Goal: Information Seeking & Learning: Learn about a topic

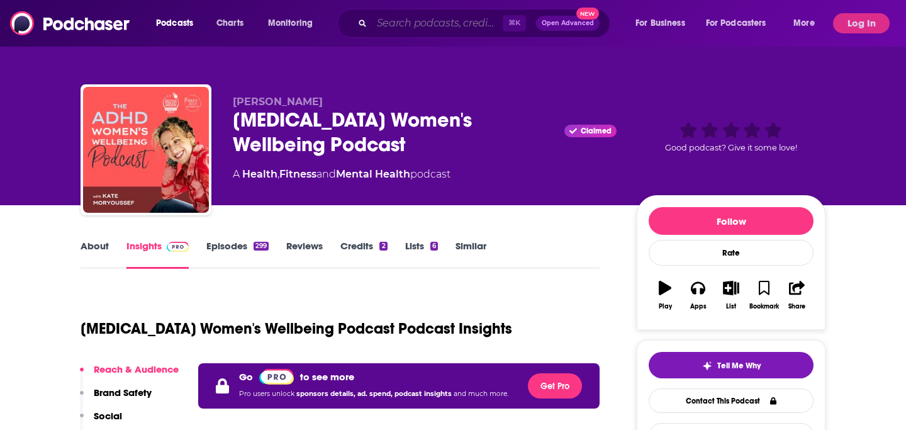
click at [378, 28] on input "Search podcasts, credits, & more..." at bounding box center [437, 23] width 131 height 20
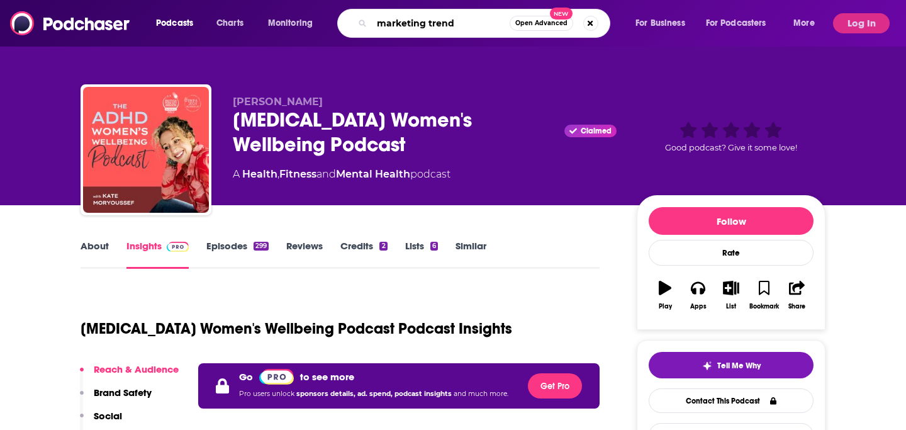
type input "marketing trends"
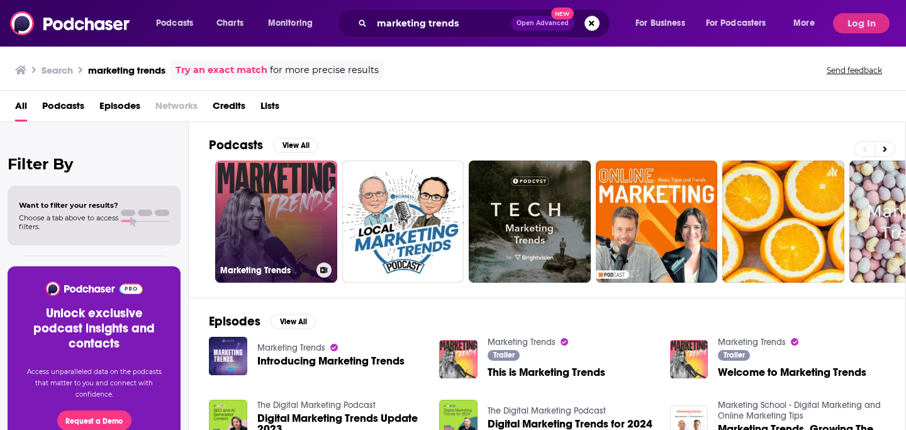
click at [269, 225] on link "Marketing Trends" at bounding box center [276, 222] width 122 height 122
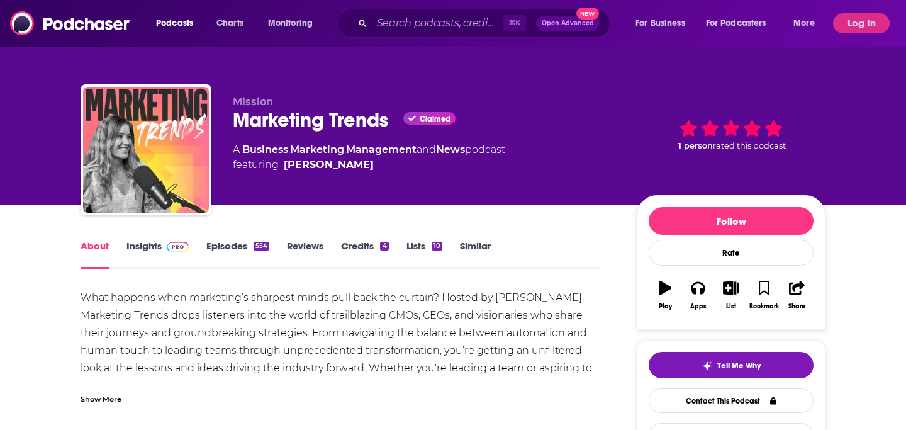
click at [159, 260] on link "Insights" at bounding box center [158, 254] width 62 height 29
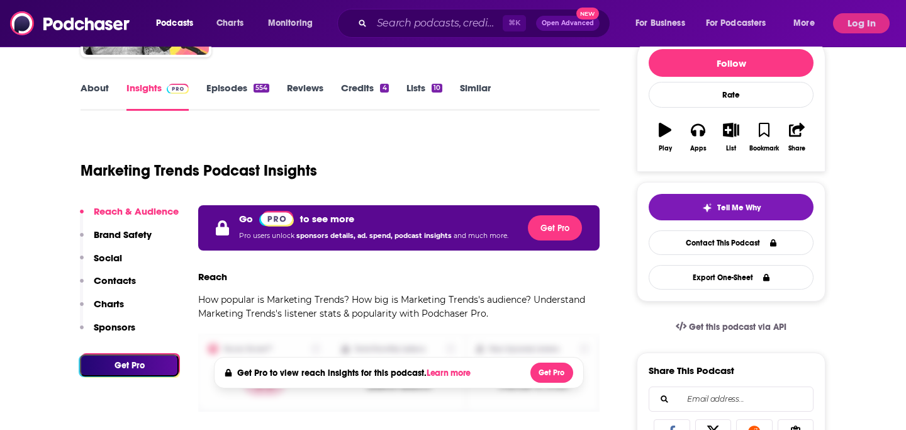
scroll to position [159, 0]
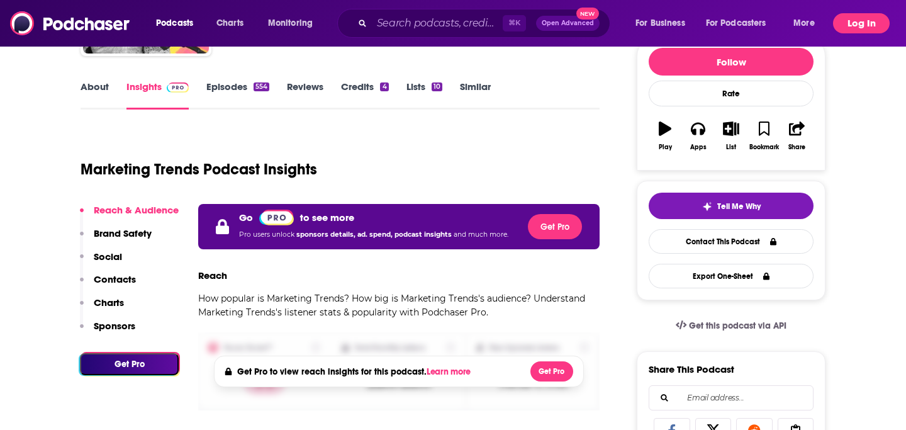
click at [862, 24] on button "Log In" at bounding box center [861, 23] width 57 height 20
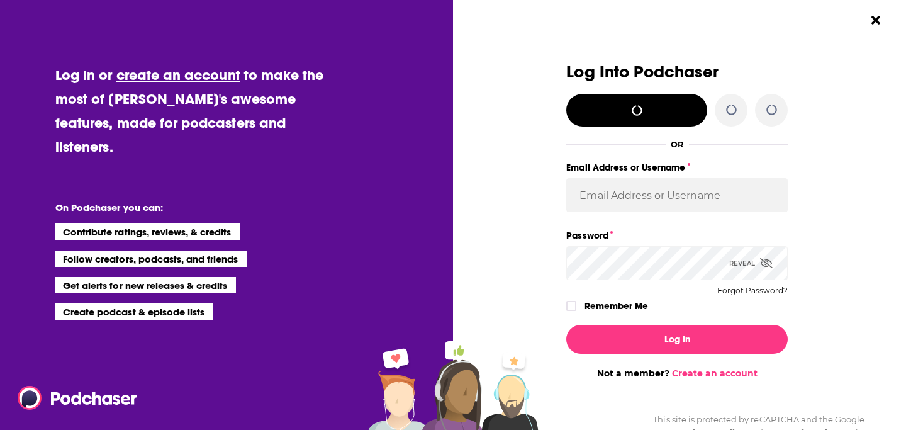
scroll to position [0, 0]
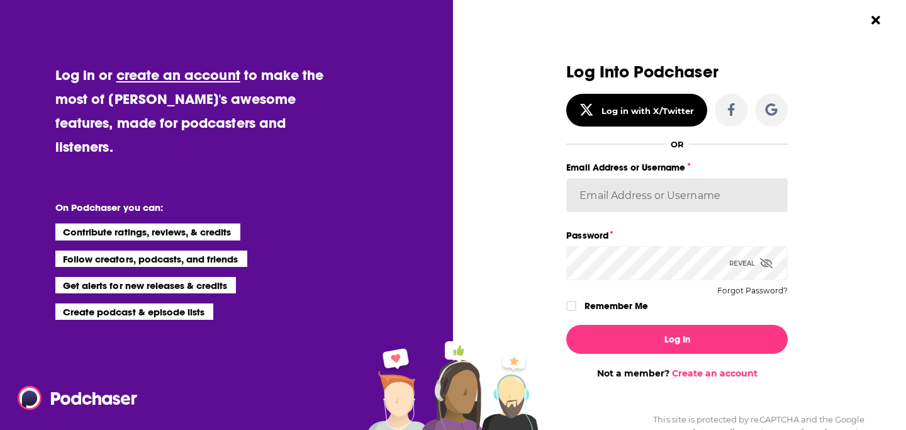
click at [738, 203] on input "Email Address or Username" at bounding box center [677, 195] width 222 height 34
paste input "david.savage@nashsquared.com"
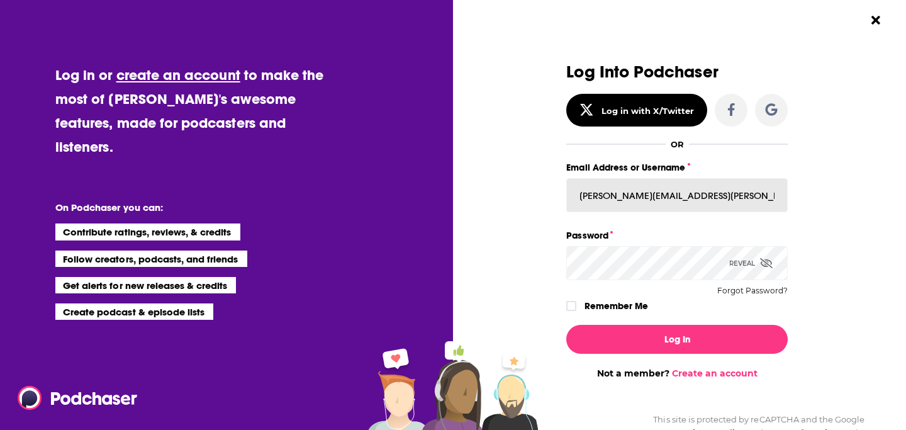
type input "david.savage@nashsquared.com"
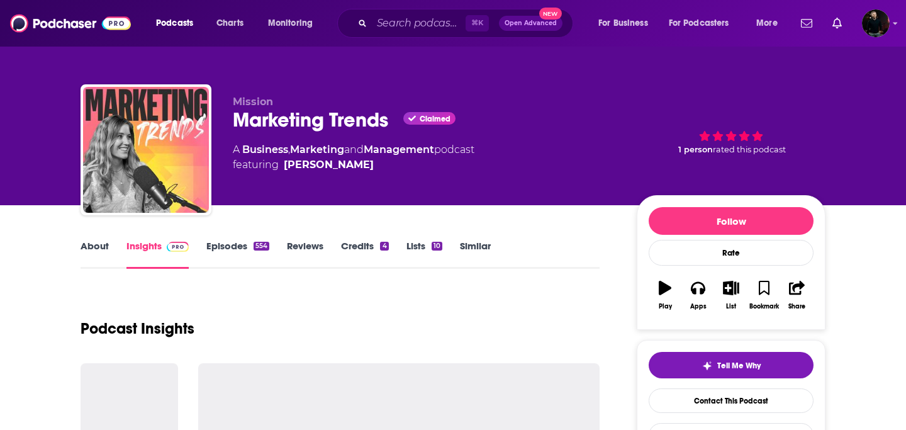
scroll to position [159, 0]
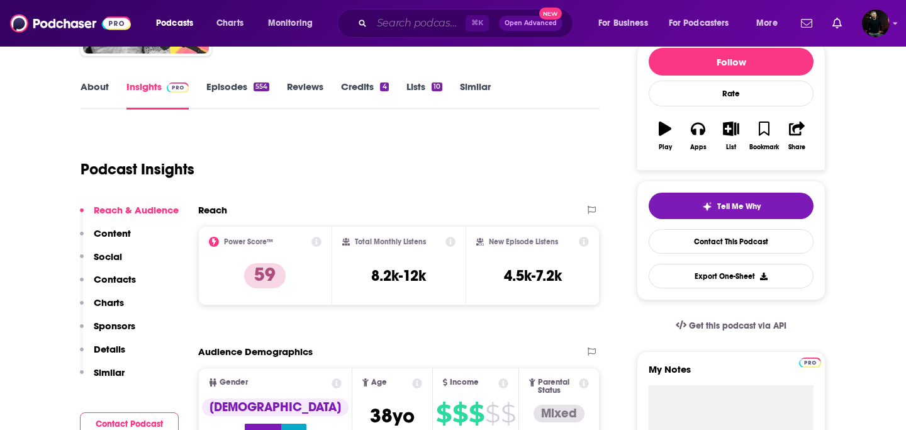
click at [434, 26] on input "Search podcasts, credits, & more..." at bounding box center [419, 23] width 94 height 20
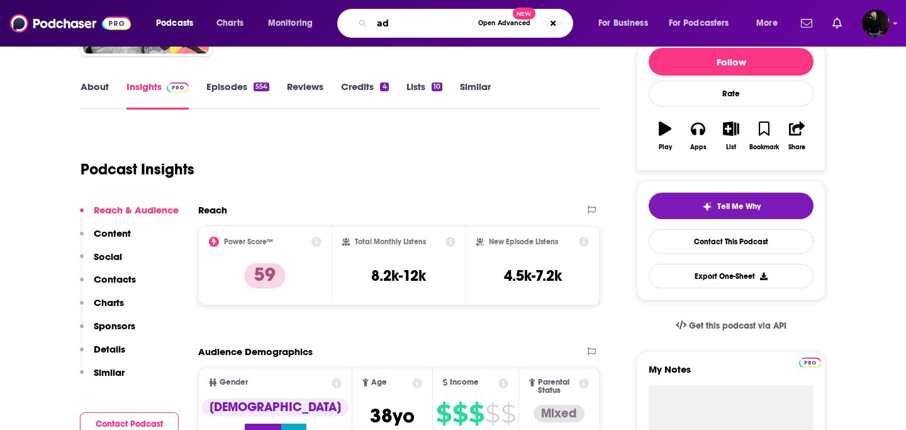
type input "a"
type input "marketing week"
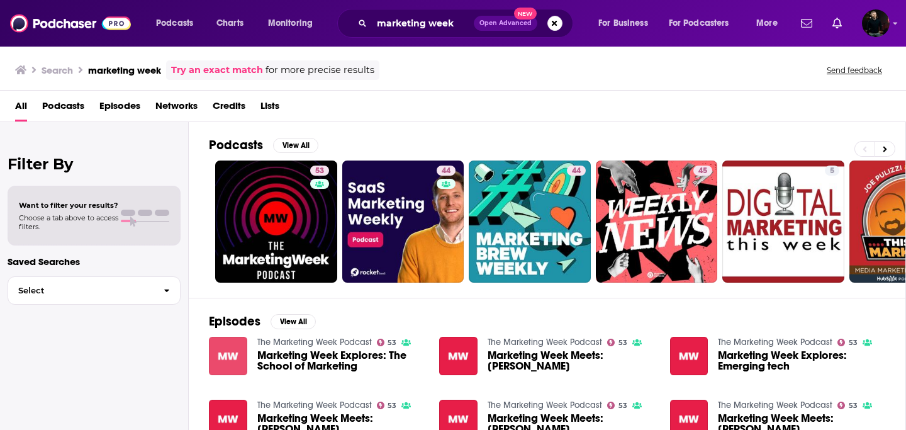
click at [224, 354] on img "Marketing Week Explores: The School of Marketing" at bounding box center [228, 356] width 38 height 38
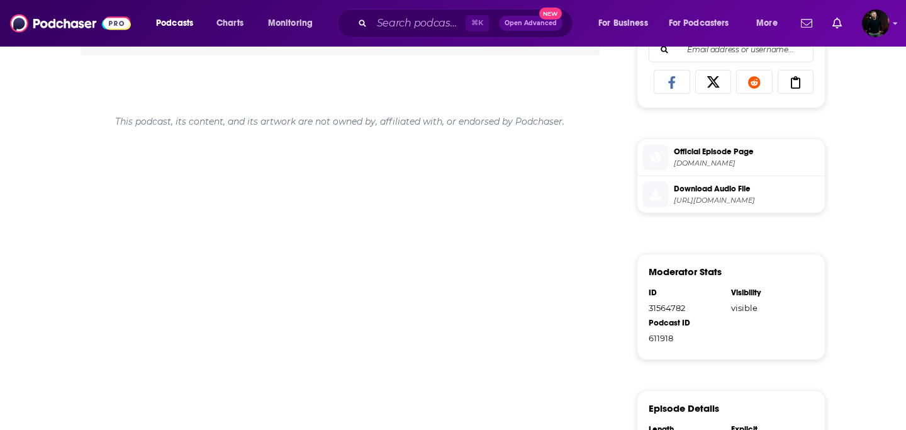
scroll to position [715, 0]
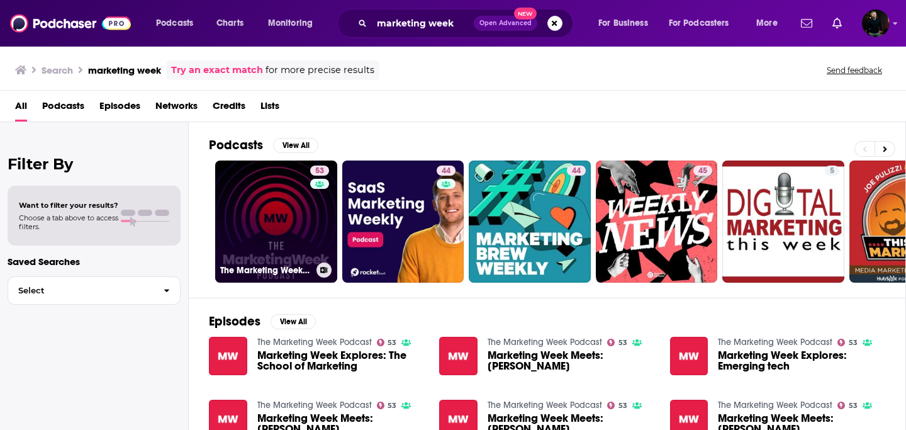
click at [300, 220] on link "53 The Marketing Week Podcast" at bounding box center [276, 222] width 122 height 122
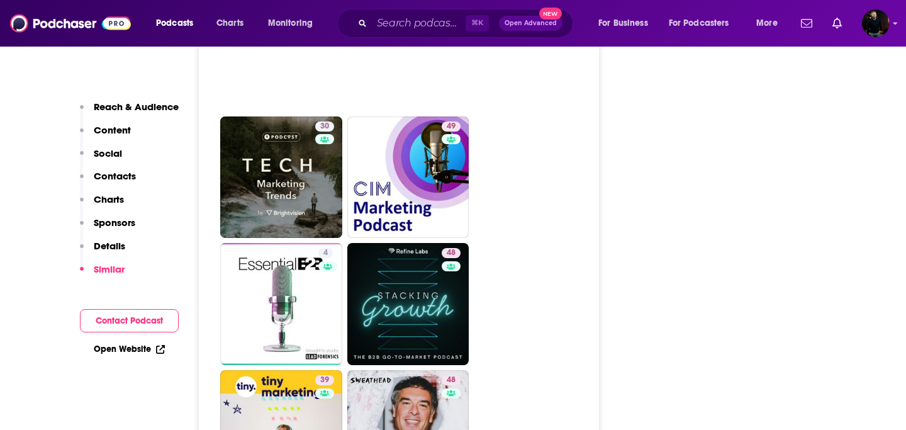
scroll to position [2798, 0]
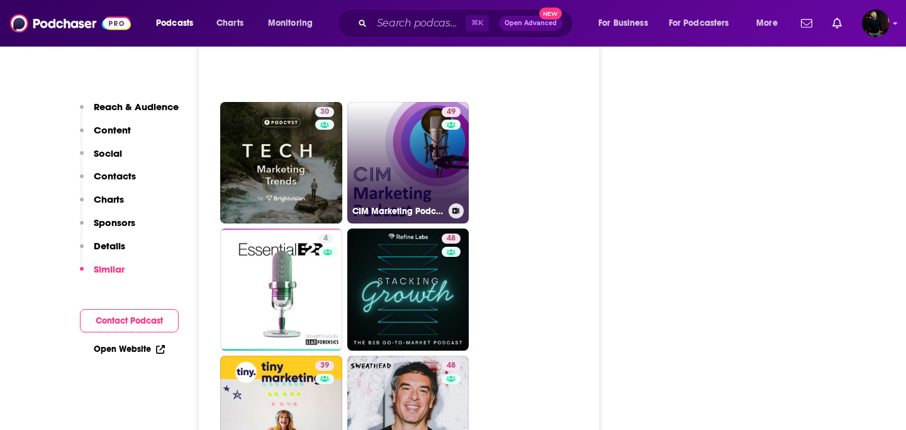
click at [390, 121] on link "49 CIM Marketing Podcast" at bounding box center [408, 163] width 122 height 122
type input "https://www.podchaser.com/podcasts/cim-marketing-podcast-922288"
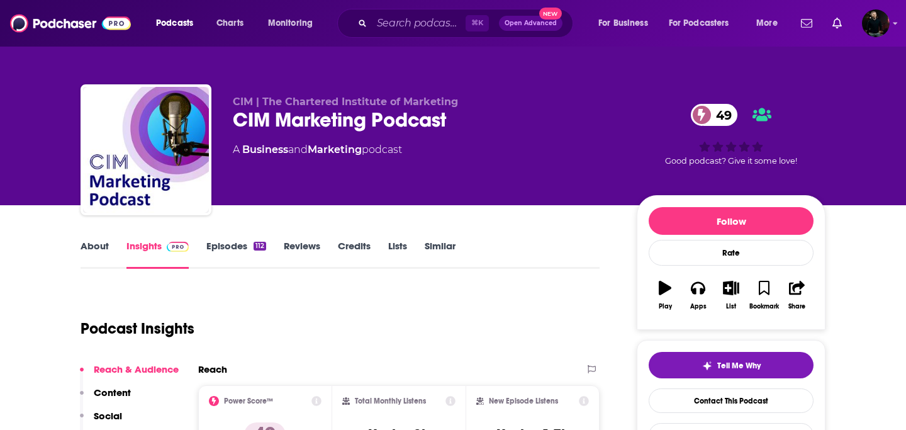
click at [235, 245] on link "Episodes 112" at bounding box center [236, 254] width 60 height 29
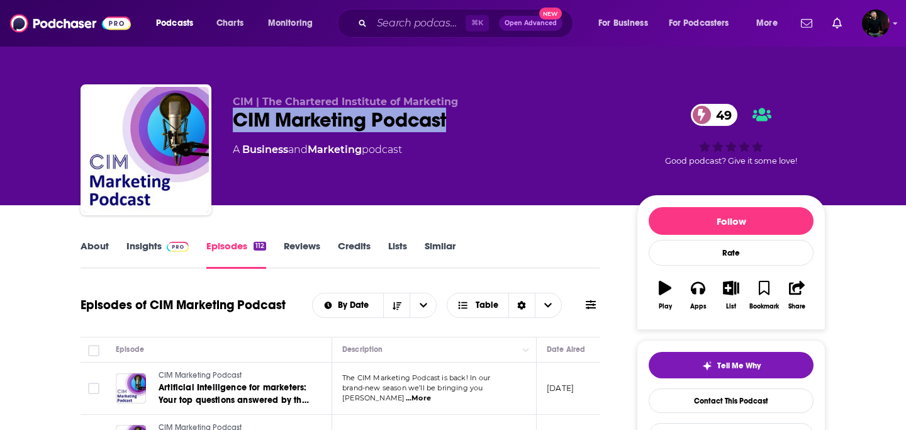
drag, startPoint x: 235, startPoint y: 119, endPoint x: 453, endPoint y: 119, distance: 217.8
click at [453, 119] on div "CIM Marketing Podcast 49" at bounding box center [425, 120] width 384 height 25
copy h2 "CIM Marketing Podcast"
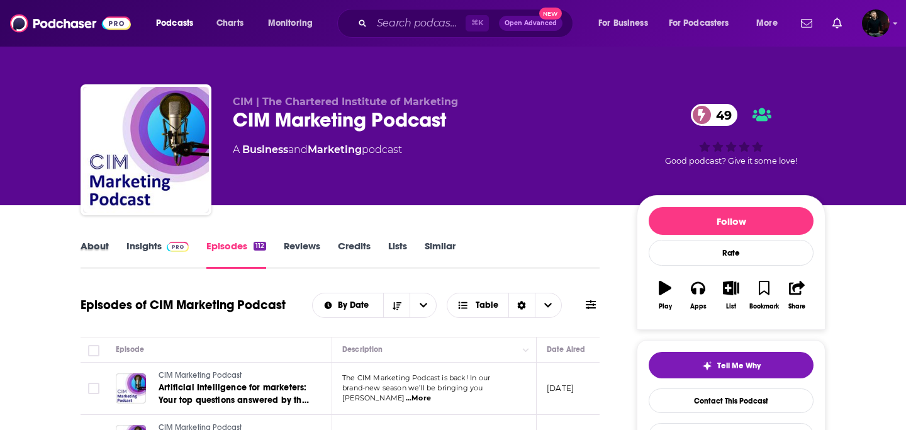
click at [125, 247] on div "About" at bounding box center [104, 254] width 46 height 29
click at [152, 247] on link "Insights" at bounding box center [158, 254] width 62 height 29
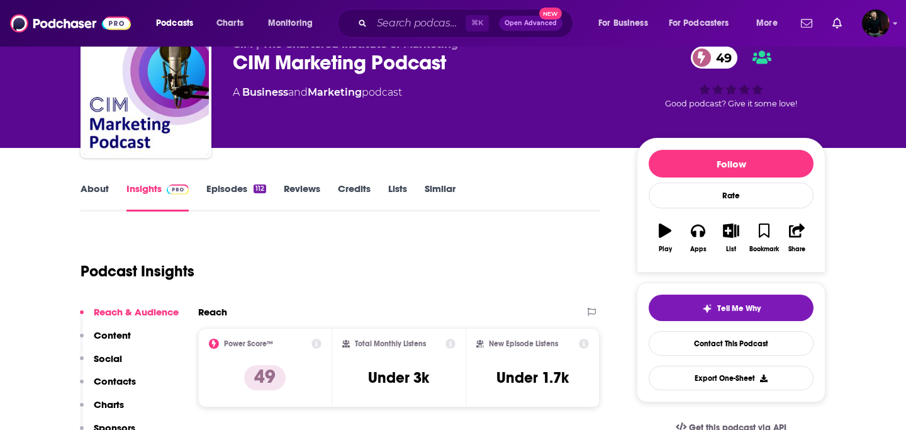
click at [124, 376] on p "Contacts" at bounding box center [115, 381] width 42 height 12
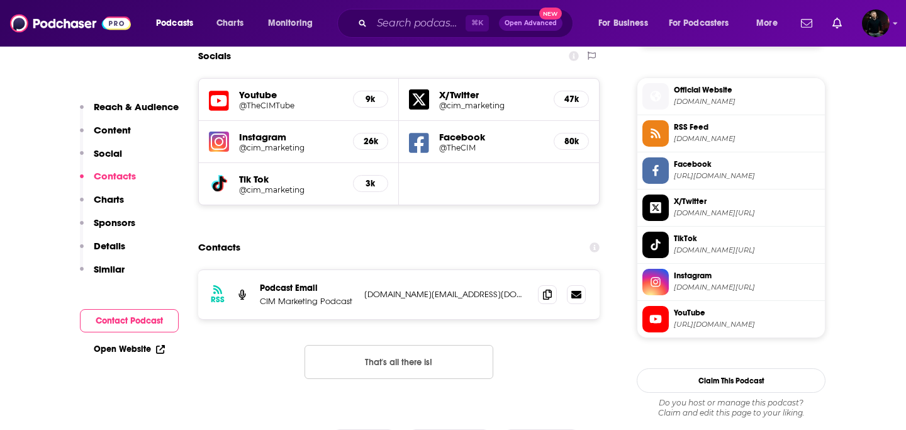
scroll to position [1108, 0]
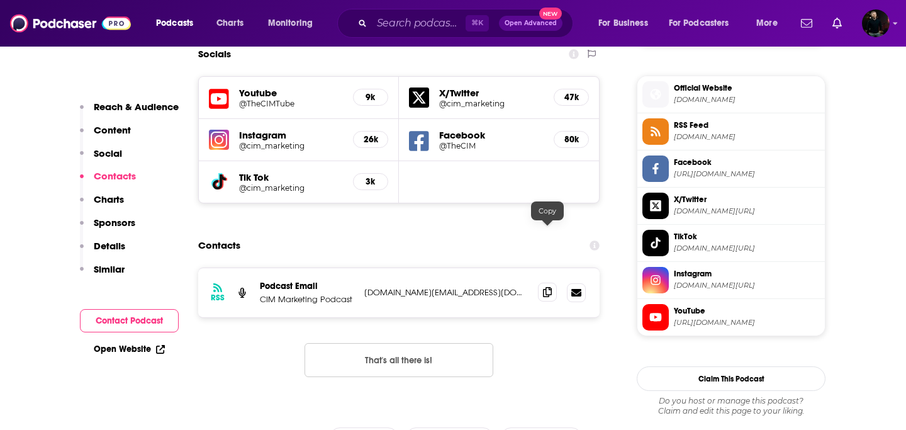
click at [548, 287] on icon at bounding box center [547, 292] width 9 height 10
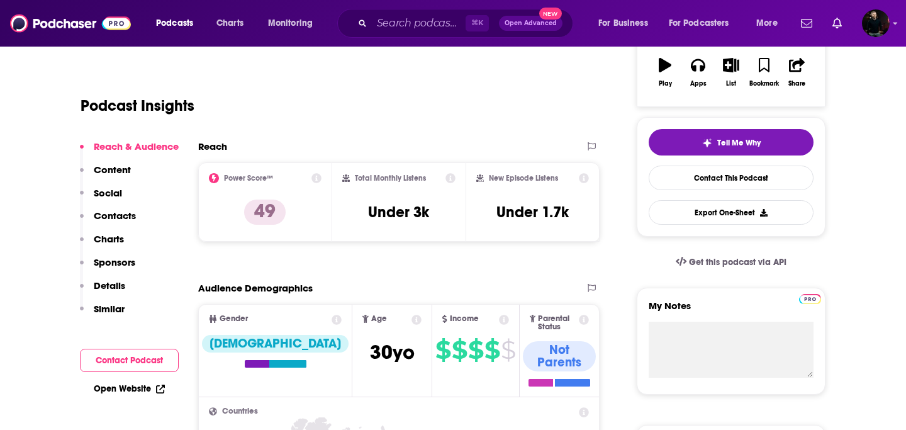
scroll to position [0, 0]
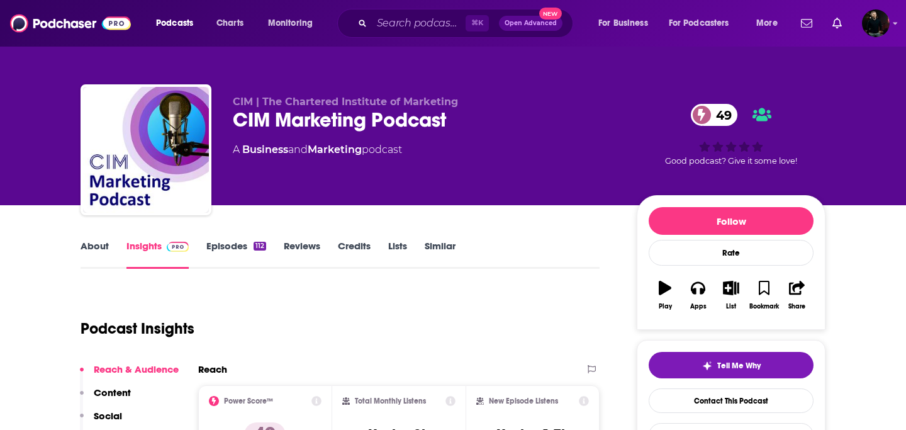
click at [89, 242] on link "About" at bounding box center [95, 254] width 28 height 29
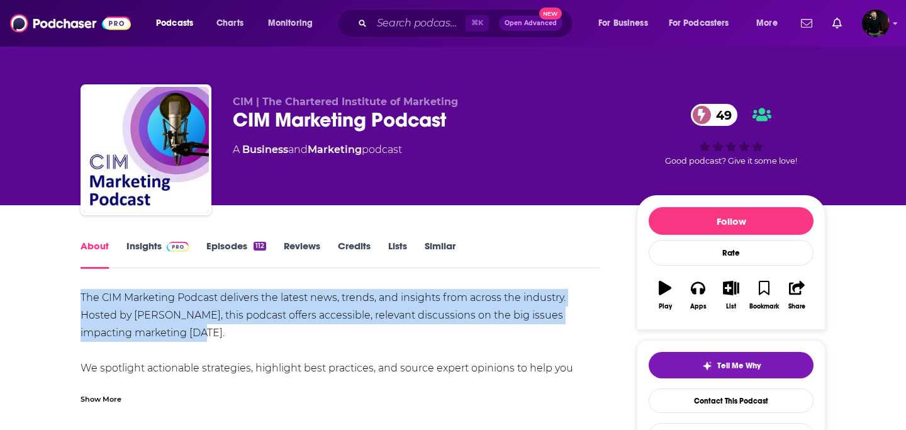
drag, startPoint x: 76, startPoint y: 297, endPoint x: 184, endPoint y: 333, distance: 113.5
copy div "The CIM Marketing Podcast delivers the latest news, trends, and insights from a…"
click at [152, 240] on link "Insights" at bounding box center [158, 254] width 62 height 29
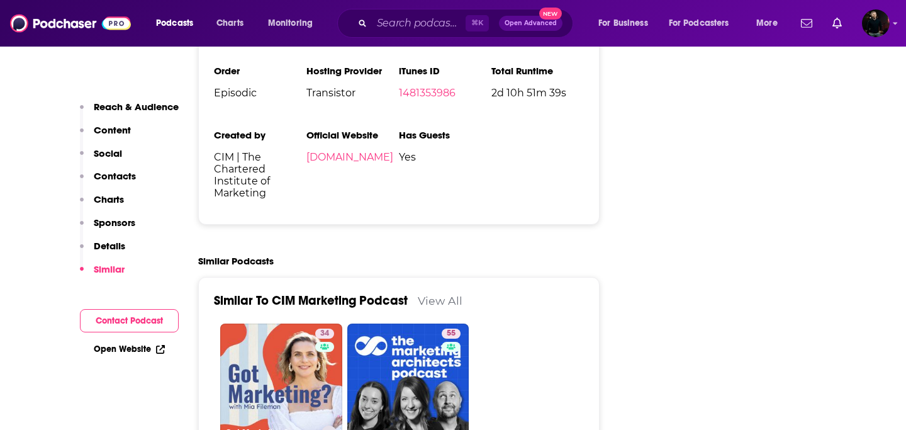
scroll to position [2060, 0]
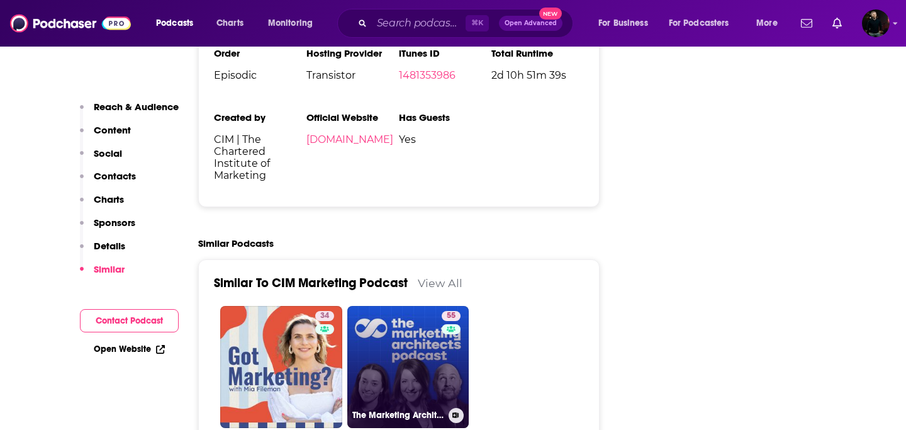
click at [371, 306] on link "55 The Marketing Architects" at bounding box center [408, 367] width 122 height 122
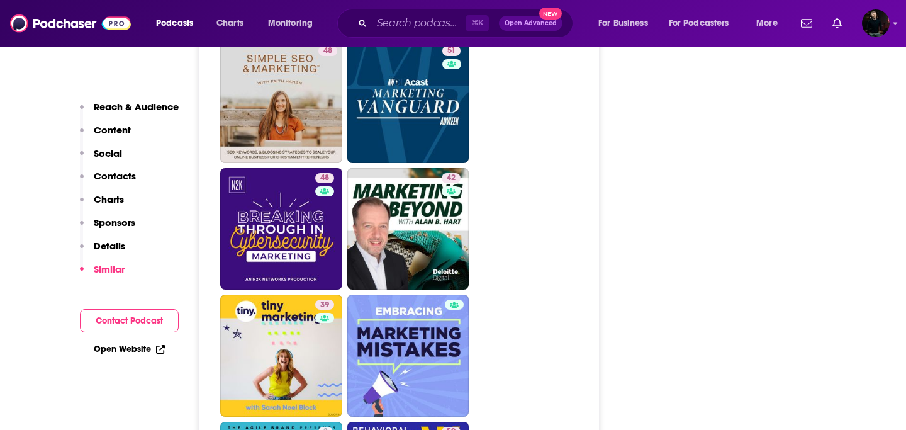
scroll to position [2325, 0]
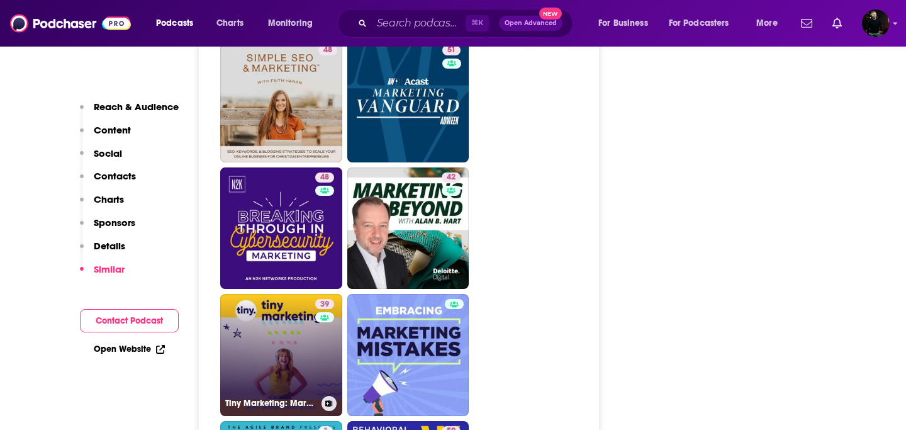
click at [273, 301] on link "39 Tiny Marketing: Marketing and Sales Systems for Independent Consultants" at bounding box center [281, 355] width 122 height 122
type input "https://www.podchaser.com/podcasts/tiny-marketing-marketing-and-s-2060713"
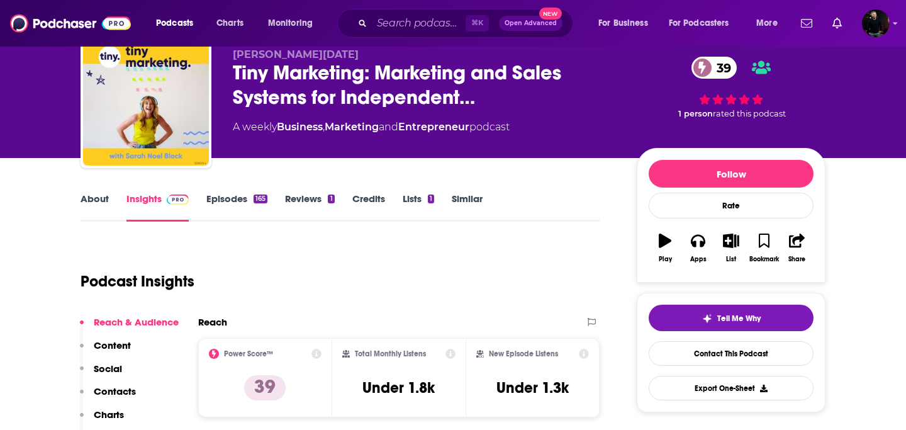
scroll to position [35, 0]
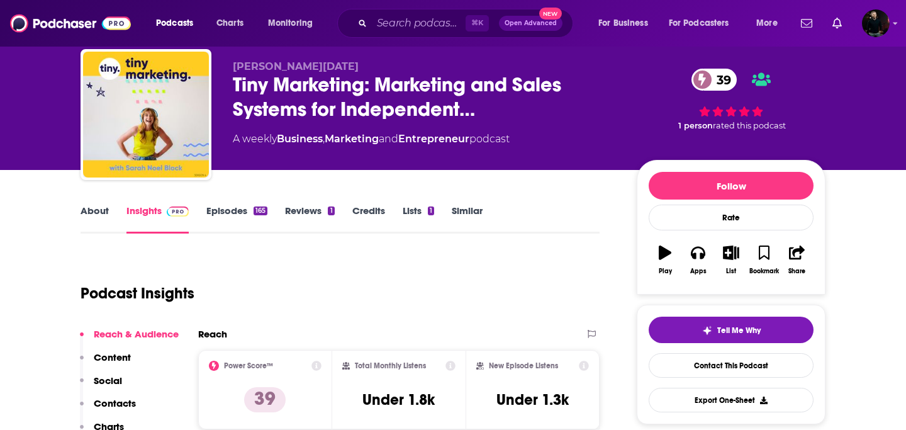
click at [94, 220] on link "About" at bounding box center [95, 219] width 28 height 29
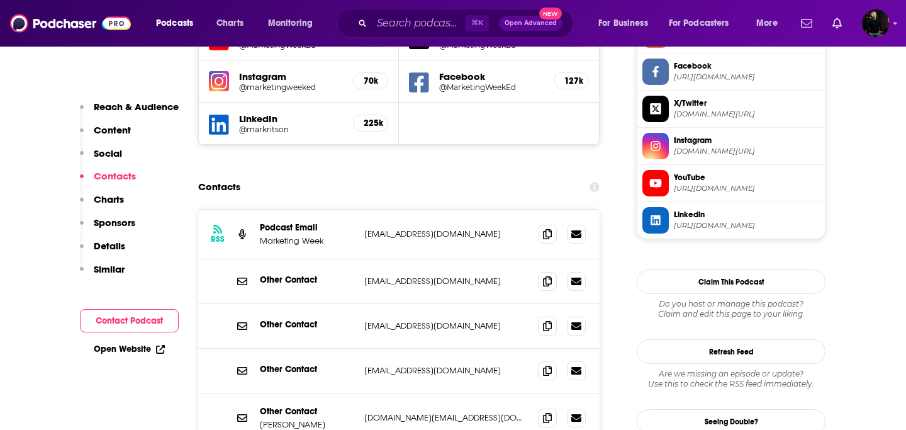
scroll to position [1178, 0]
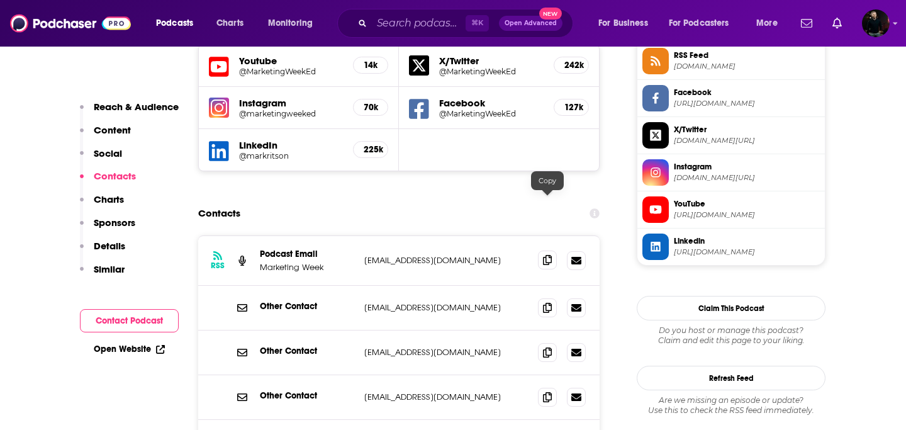
click at [552, 251] on span at bounding box center [547, 260] width 19 height 19
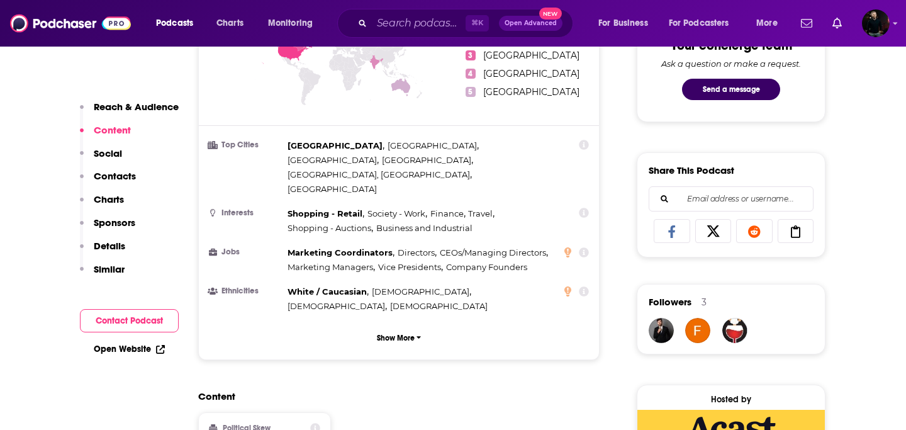
scroll to position [0, 0]
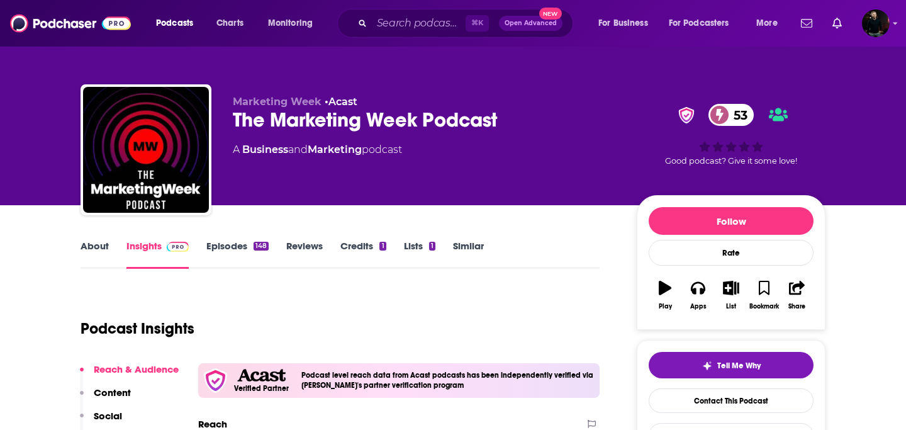
click at [93, 255] on link "About" at bounding box center [95, 254] width 28 height 29
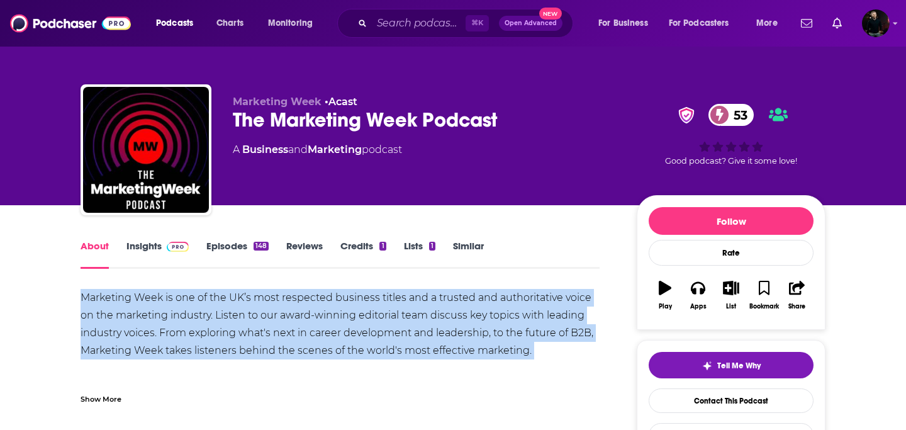
drag, startPoint x: 80, startPoint y: 296, endPoint x: 561, endPoint y: 363, distance: 485.4
click at [561, 363] on div "Marketing Week is one of the UK’s most respected business titles and a trusted …" at bounding box center [340, 342] width 519 height 106
copy div "Marketing Week is one of the UK’s most respected business titles and a trusted …"
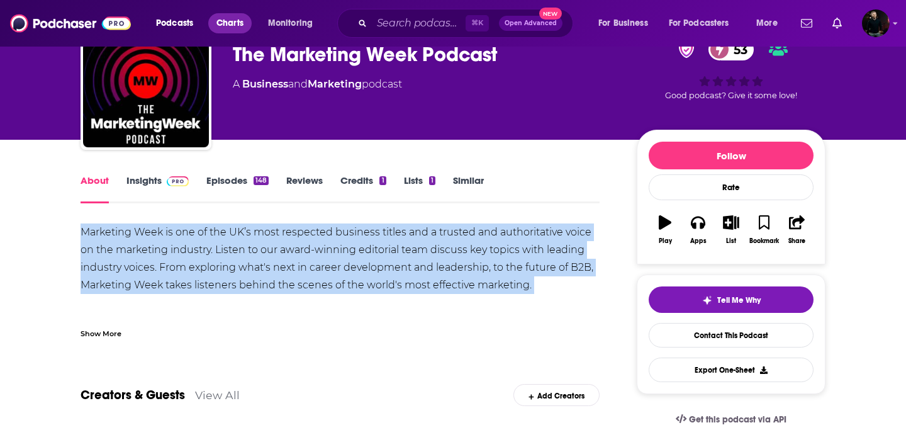
click at [215, 22] on link "Charts" at bounding box center [229, 23] width 43 height 20
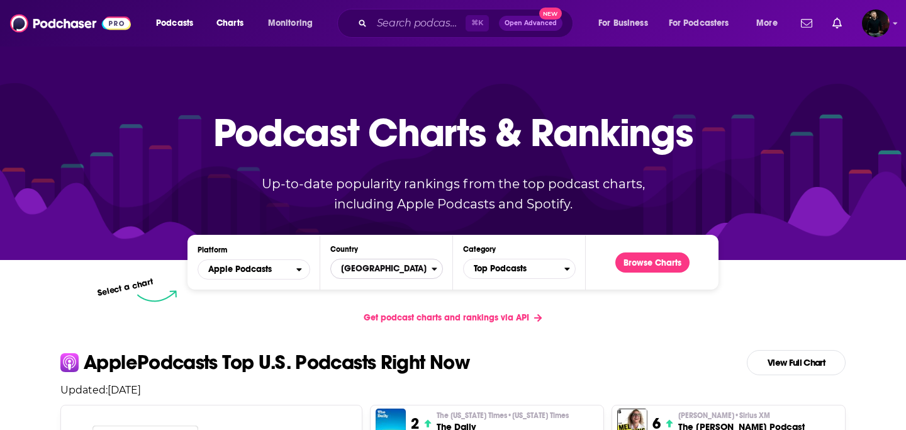
click at [402, 262] on span "[GEOGRAPHIC_DATA]" at bounding box center [381, 268] width 101 height 21
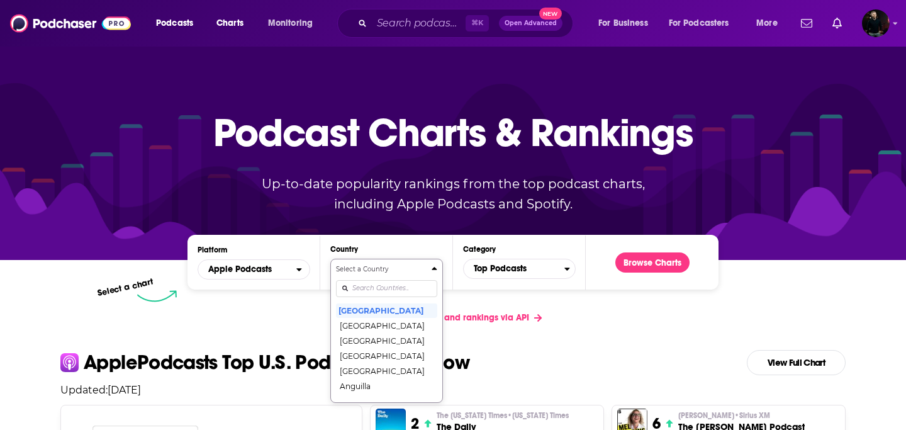
click at [398, 286] on input "Countries" at bounding box center [386, 288] width 101 height 17
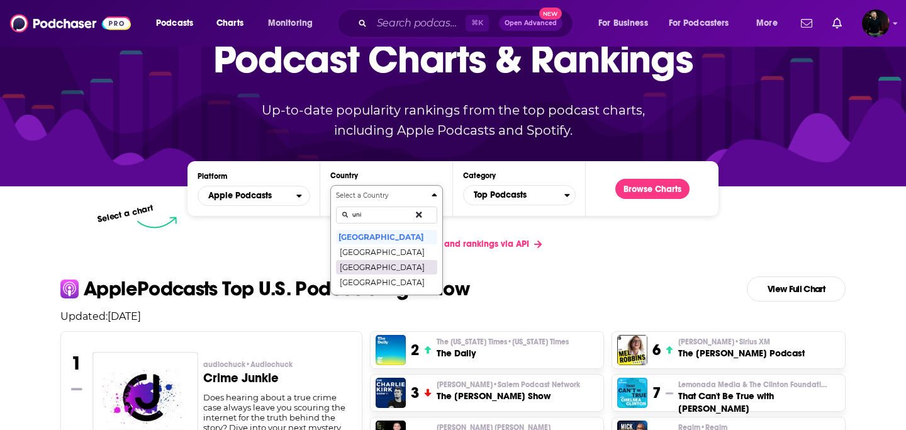
type input "uni"
click at [393, 269] on button "[GEOGRAPHIC_DATA]" at bounding box center [386, 266] width 101 height 15
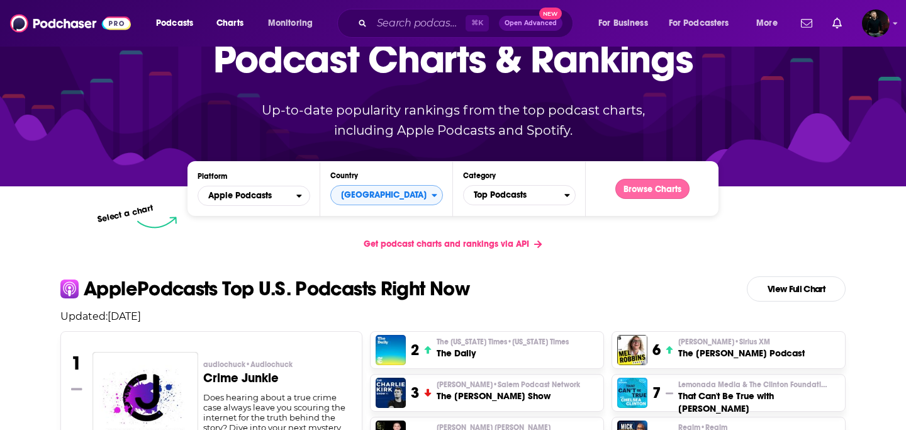
click at [683, 189] on button "Browse Charts" at bounding box center [653, 189] width 74 height 20
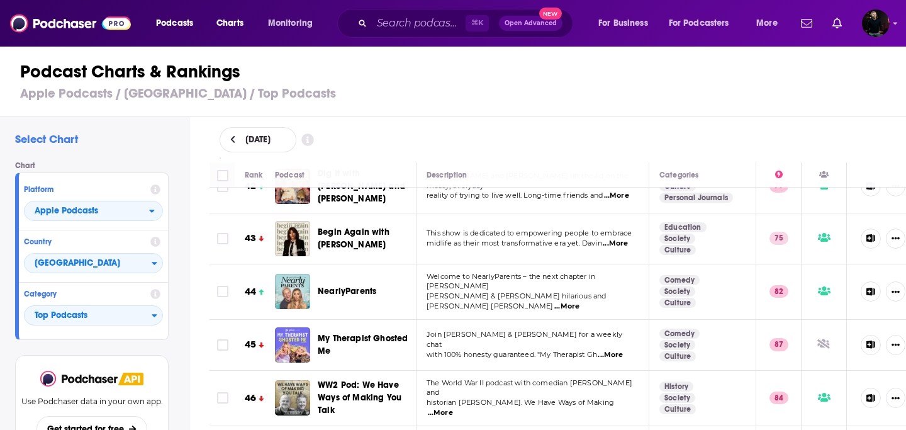
scroll to position [2161, 0]
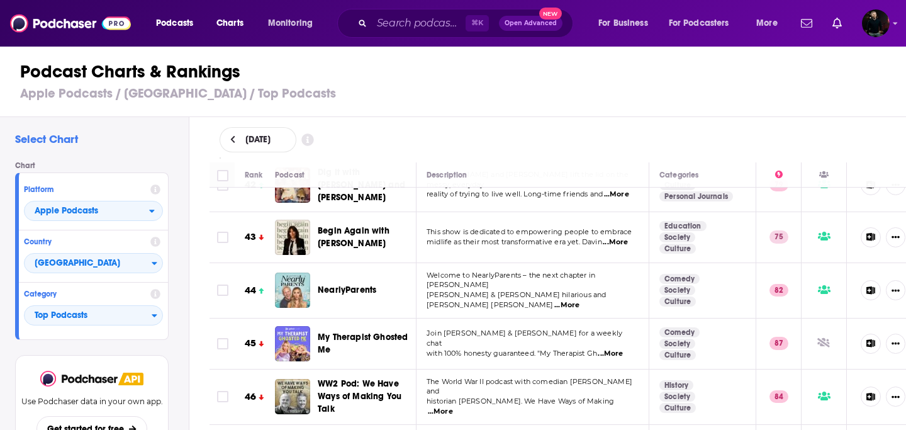
click at [612, 349] on span "...More" at bounding box center [610, 354] width 25 height 10
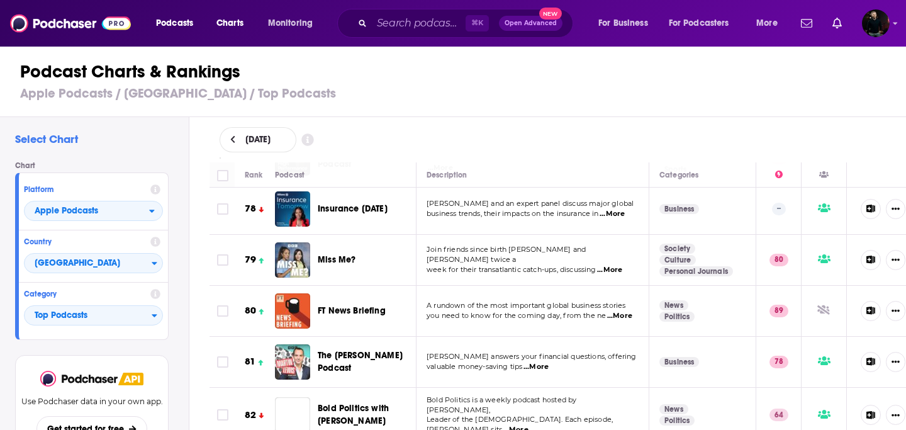
scroll to position [4025, 0]
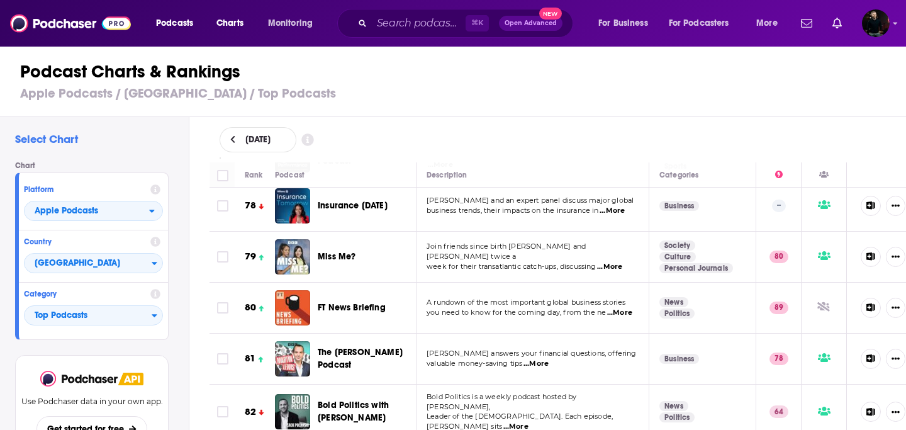
click at [543, 359] on span "...More" at bounding box center [536, 364] width 25 height 10
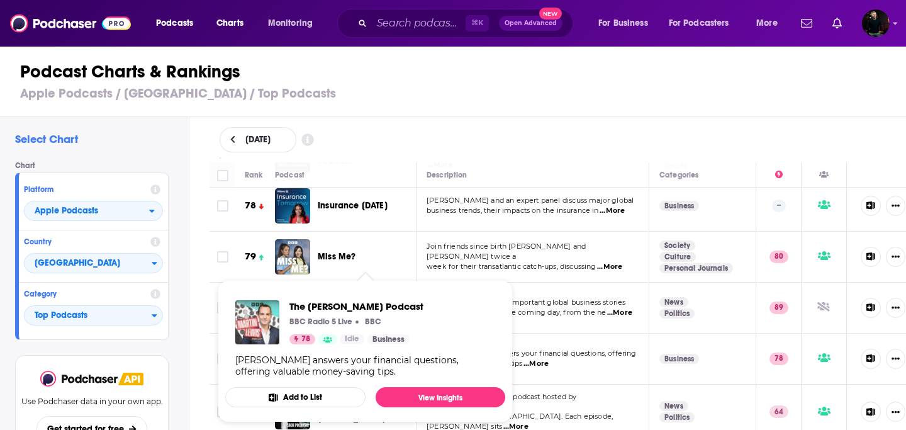
click at [556, 412] on p "Leader of the Green Party. Each episode, Zack sits ...More" at bounding box center [532, 422] width 211 height 20
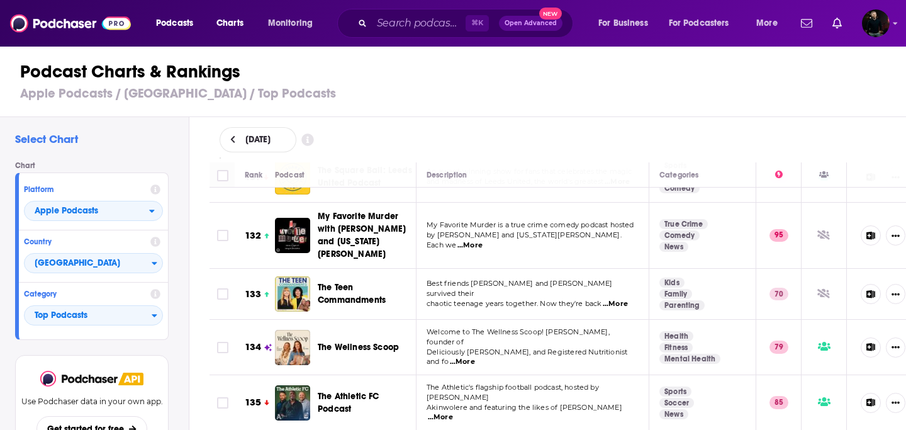
scroll to position [6822, 0]
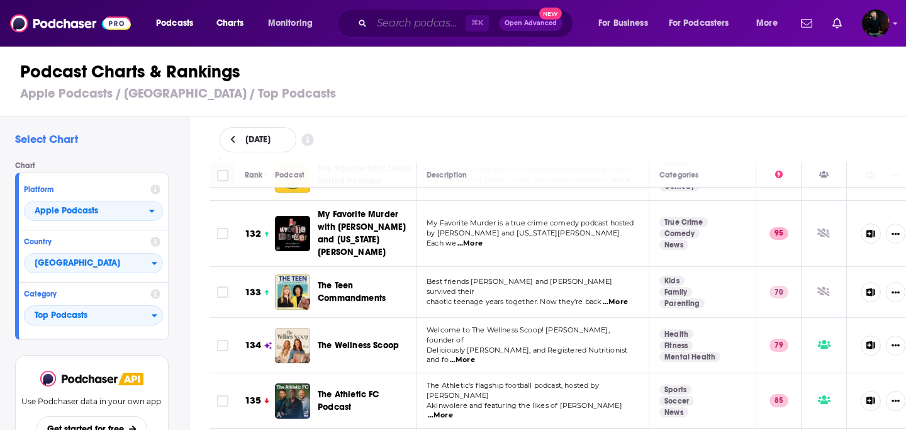
click at [408, 24] on input "Search podcasts, credits, & more..." at bounding box center [419, 23] width 94 height 20
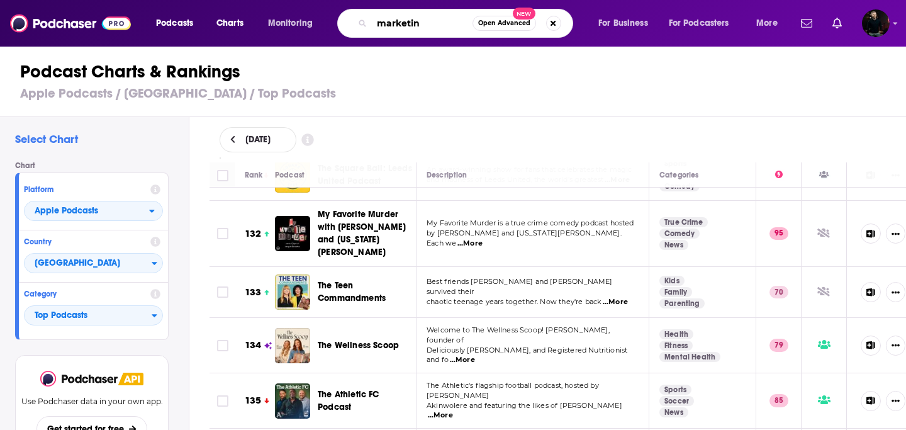
type input "marketing"
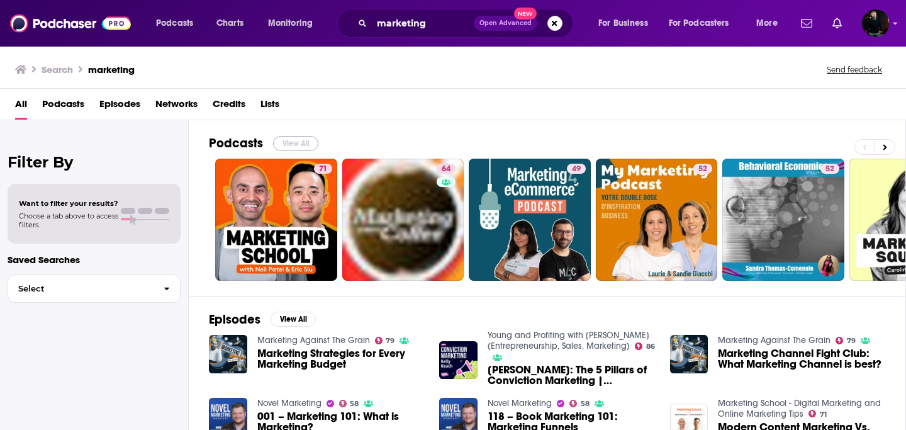
click at [297, 146] on button "View All" at bounding box center [295, 143] width 45 height 15
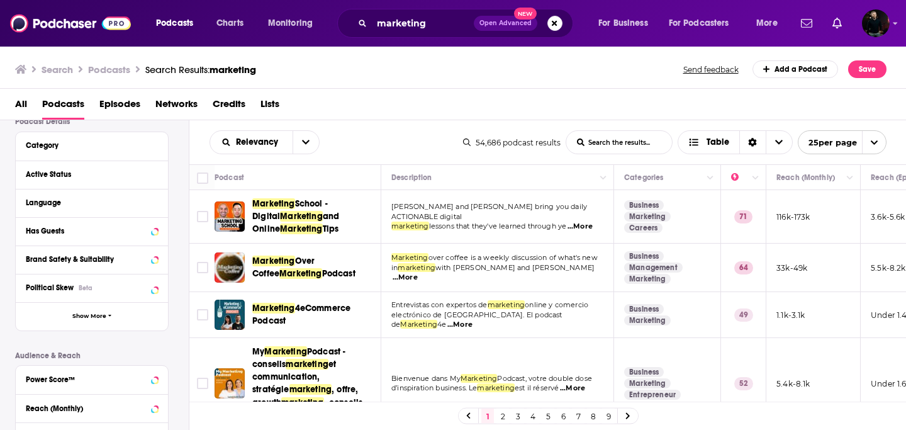
scroll to position [87, 0]
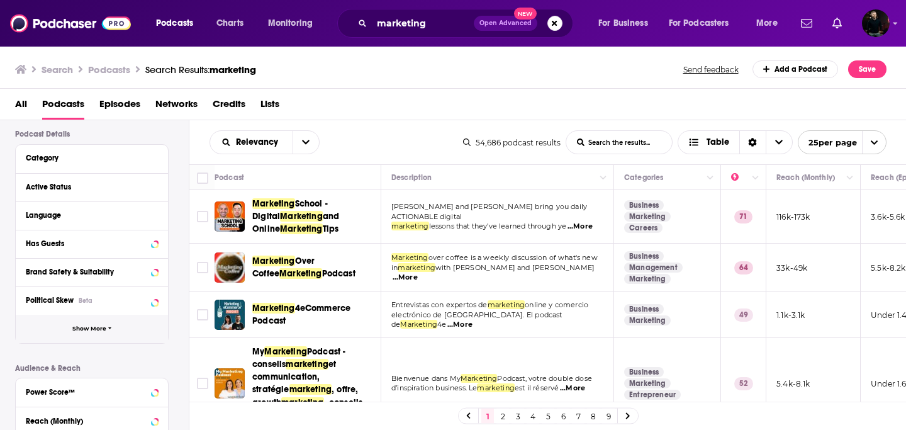
click at [101, 328] on span "Show More" at bounding box center [89, 328] width 34 height 7
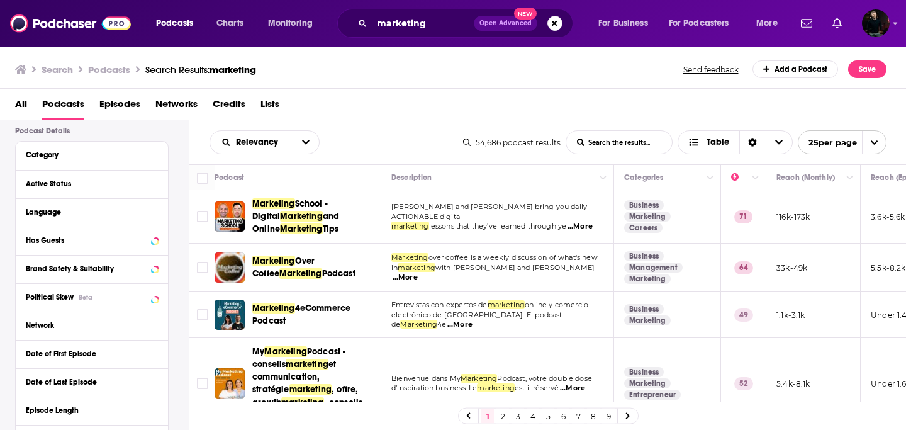
scroll to position [1, 0]
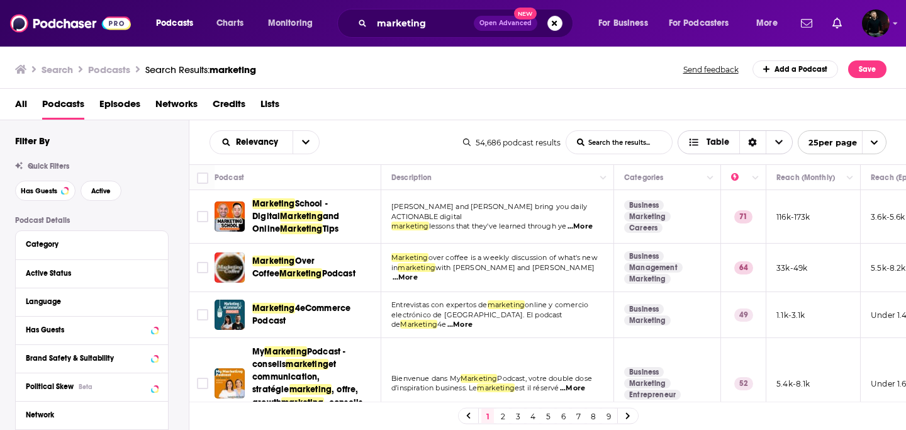
click at [758, 146] on div "Sort Direction" at bounding box center [753, 142] width 26 height 23
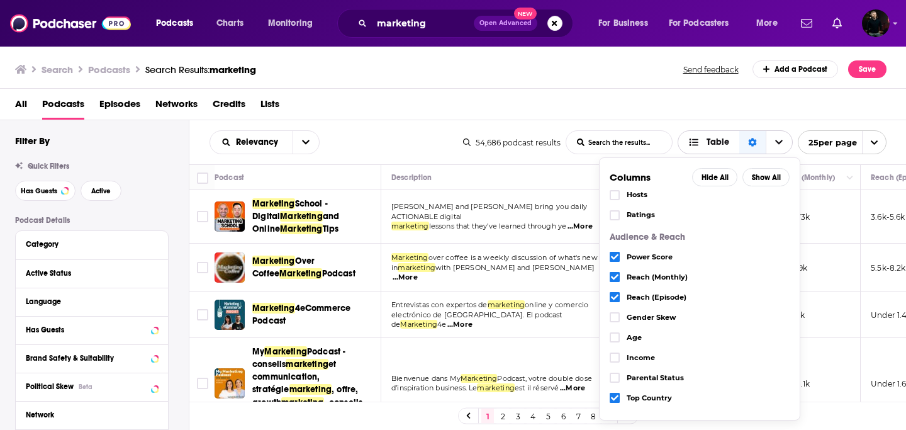
scroll to position [0, 0]
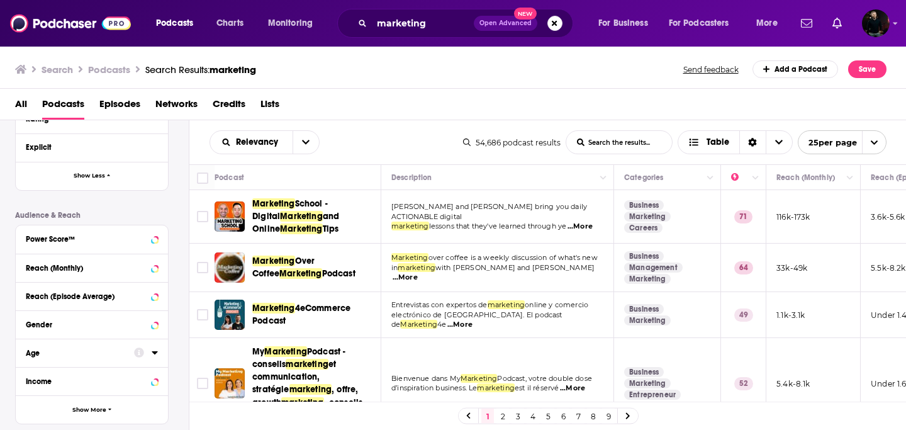
scroll to position [588, 0]
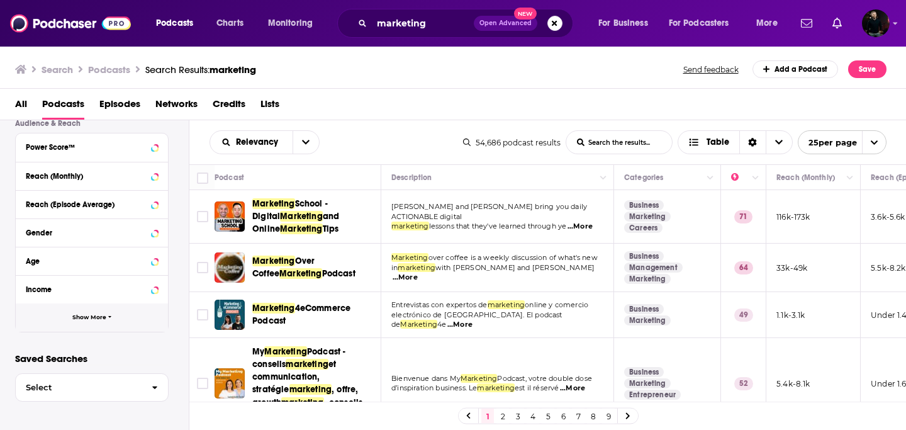
click at [107, 313] on button "Show More" at bounding box center [92, 317] width 152 height 28
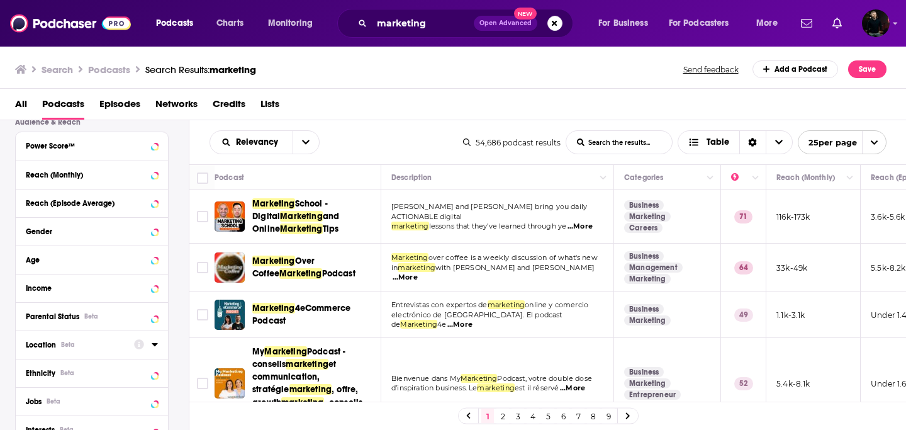
click at [154, 346] on icon at bounding box center [155, 344] width 6 height 3
click at [120, 369] on input at bounding box center [92, 366] width 132 height 17
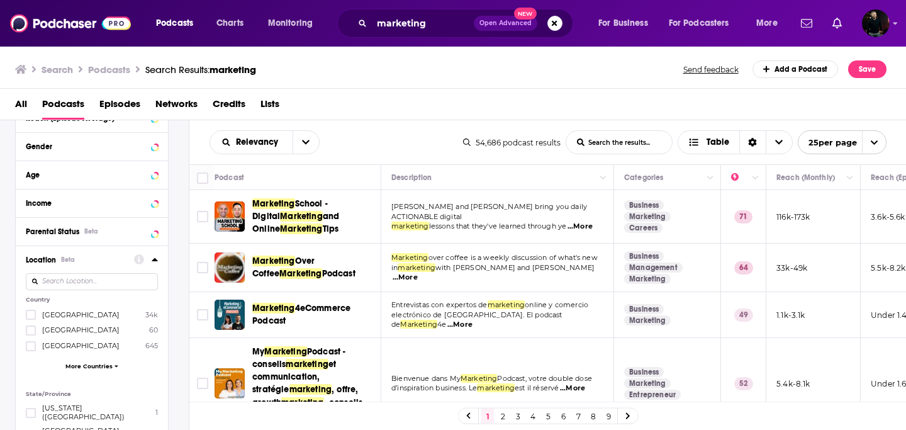
scroll to position [677, 0]
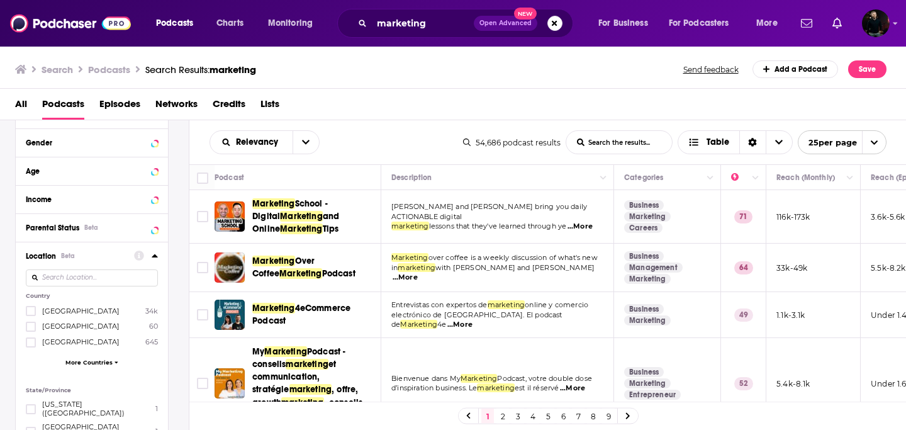
click at [110, 361] on span "More Countries" at bounding box center [88, 362] width 47 height 7
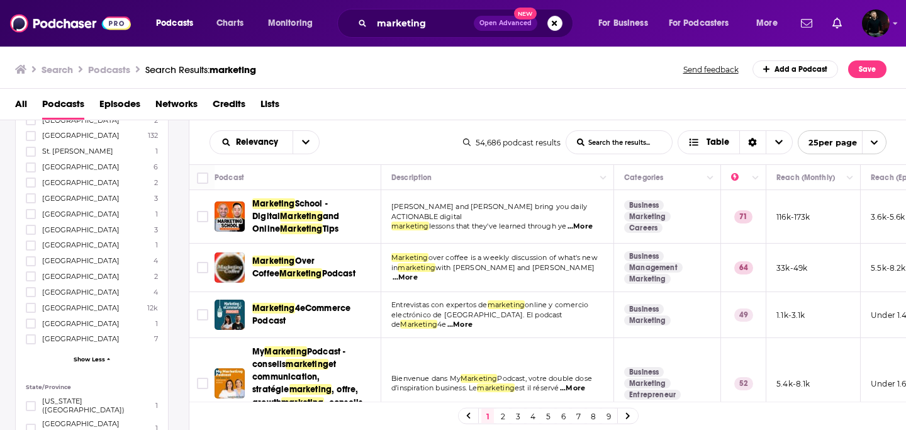
scroll to position [1722, 0]
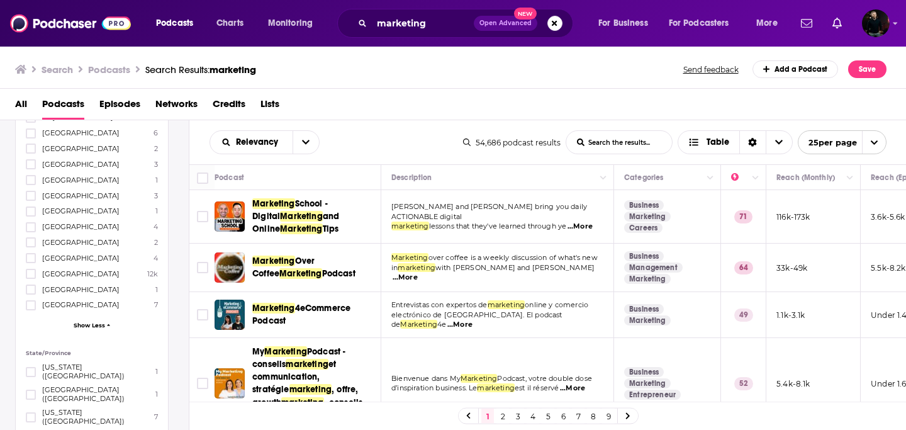
click at [90, 269] on span "[GEOGRAPHIC_DATA]" at bounding box center [80, 273] width 77 height 9
click at [31, 278] on input "multiSelectOption-unitedkingdom-64" at bounding box center [31, 278] width 0 height 0
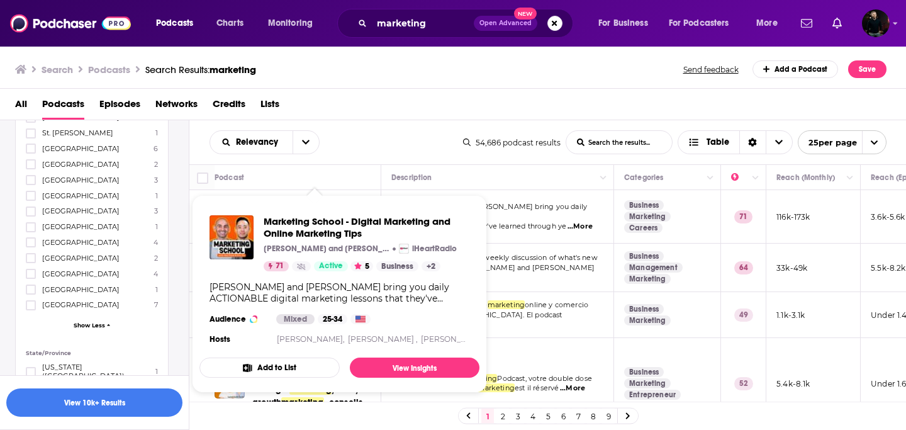
click at [361, 145] on div "Relevancy List Search Input Search the results... Table" at bounding box center [337, 142] width 254 height 24
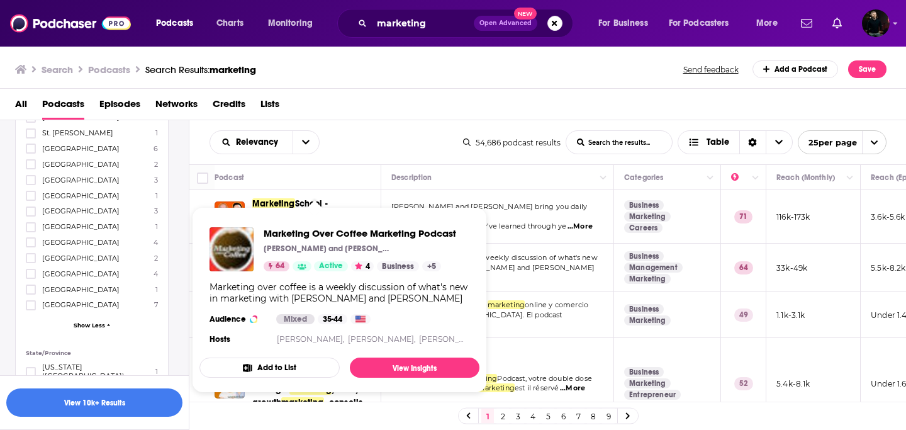
click at [353, 189] on th "Podcast" at bounding box center [298, 177] width 167 height 25
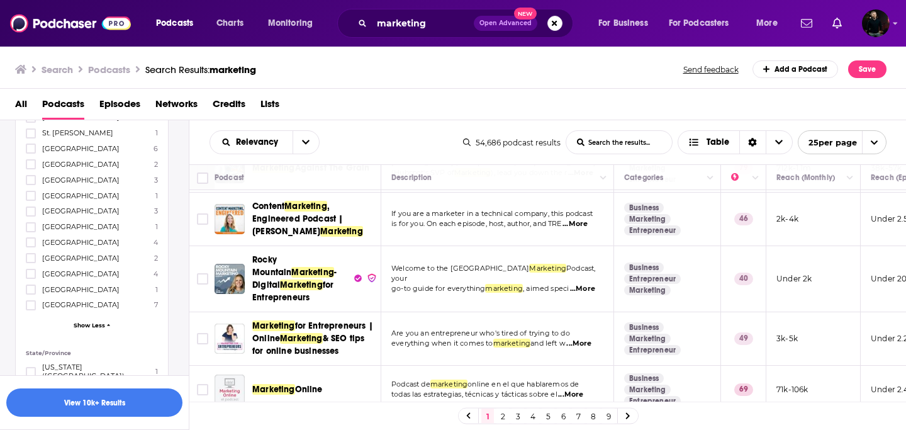
scroll to position [680, 0]
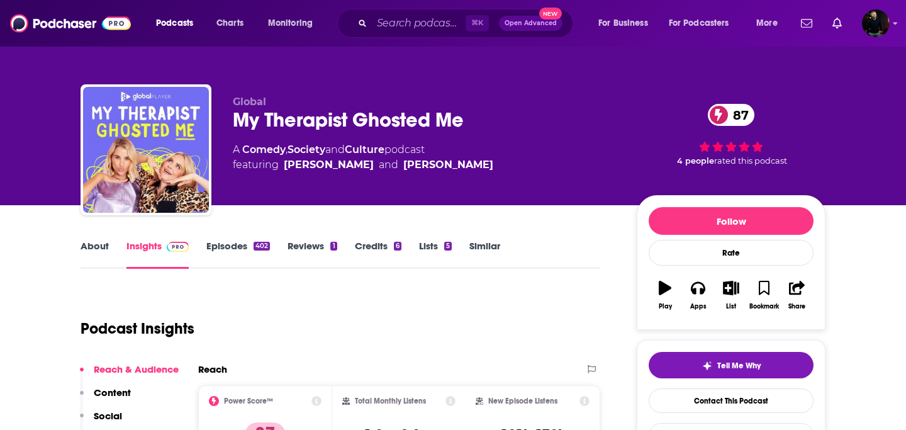
drag, startPoint x: 589, startPoint y: 103, endPoint x: 562, endPoint y: 103, distance: 27.1
click at [562, 103] on p "Global" at bounding box center [425, 102] width 384 height 12
click at [230, 245] on link "Episodes 402" at bounding box center [238, 254] width 64 height 29
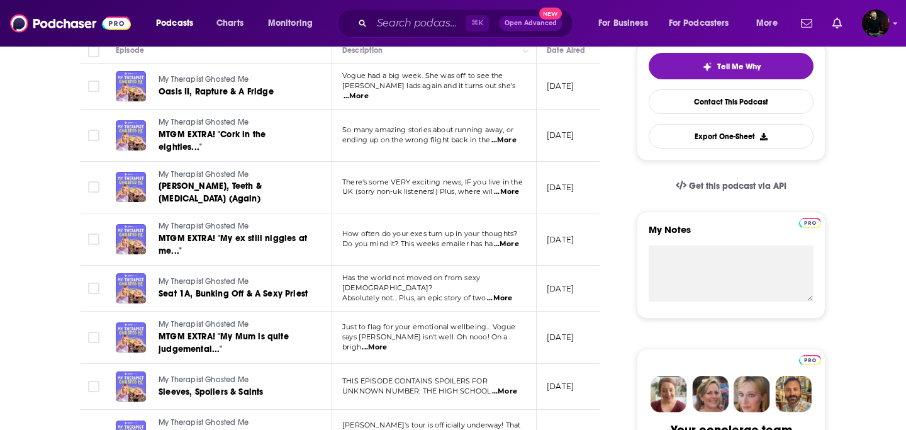
scroll to position [300, 0]
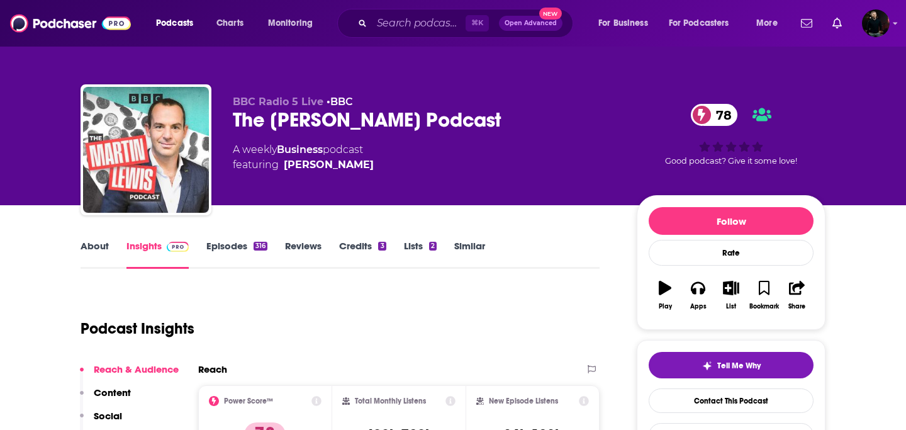
click at [210, 251] on link "Episodes 316" at bounding box center [236, 254] width 61 height 29
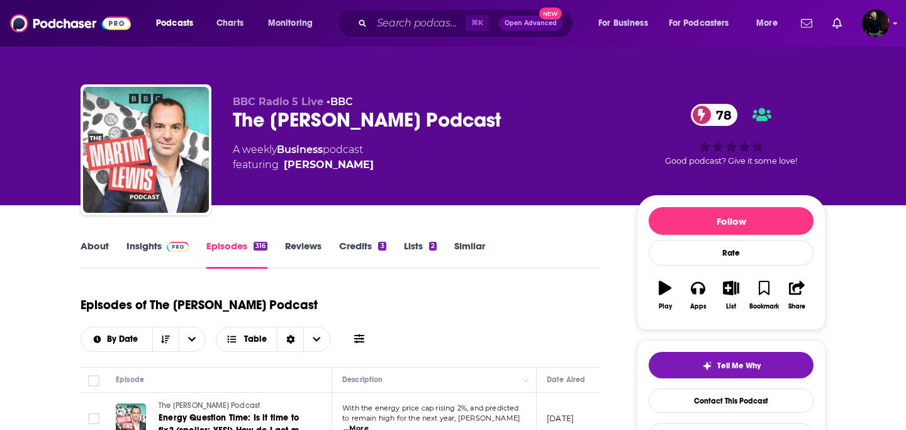
click at [139, 245] on link "Insights" at bounding box center [158, 254] width 62 height 29
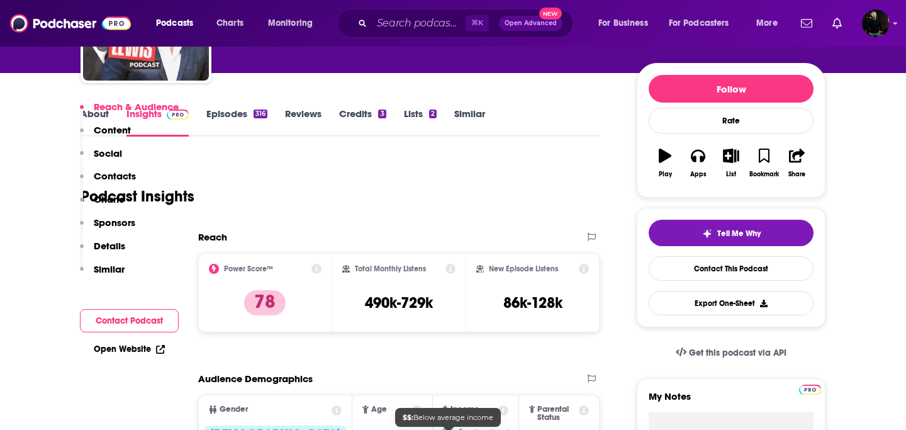
scroll to position [300, 0]
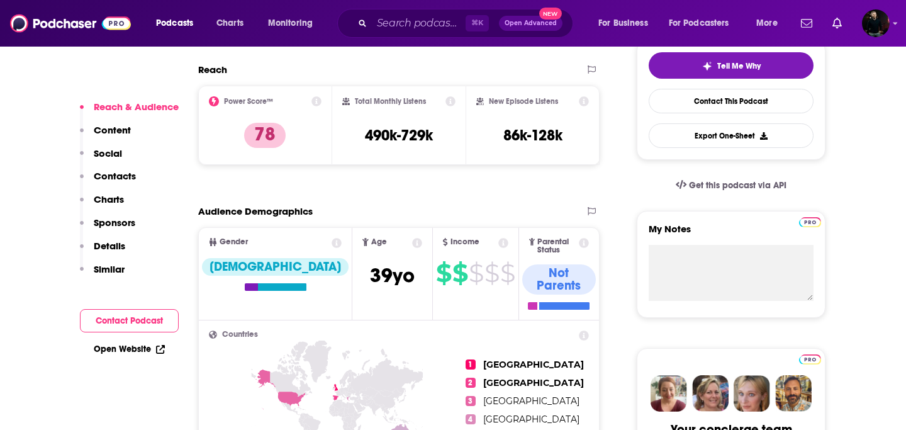
click at [487, 164] on div "New Episode Listens 86k-128k" at bounding box center [533, 125] width 134 height 79
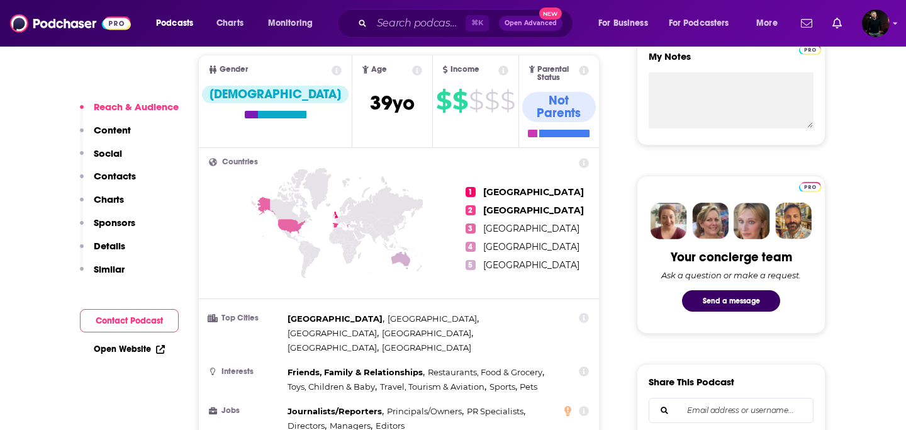
scroll to position [475, 0]
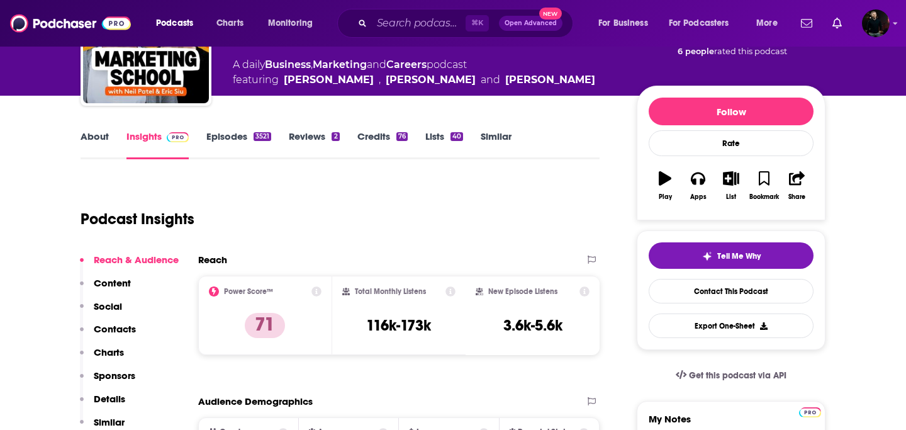
scroll to position [114, 0]
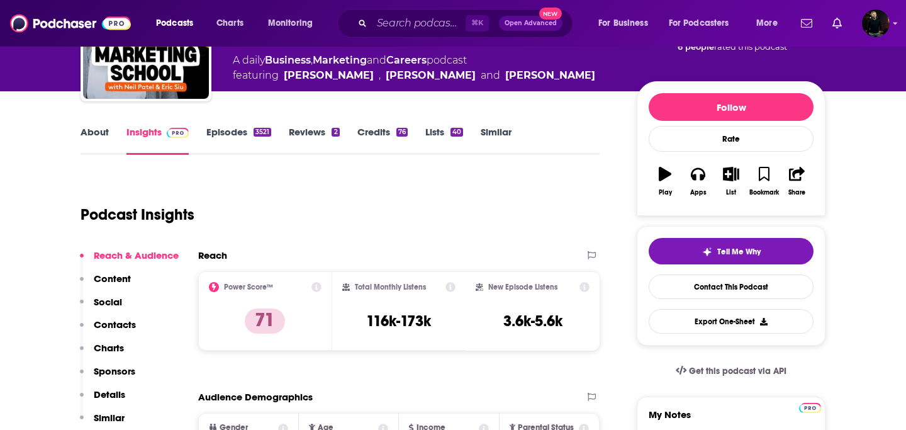
click at [228, 137] on link "Episodes 3521" at bounding box center [238, 140] width 65 height 29
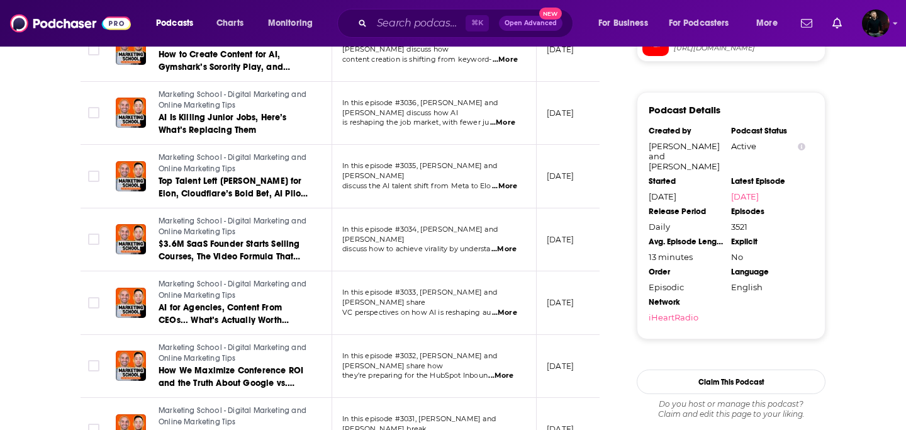
scroll to position [1268, 0]
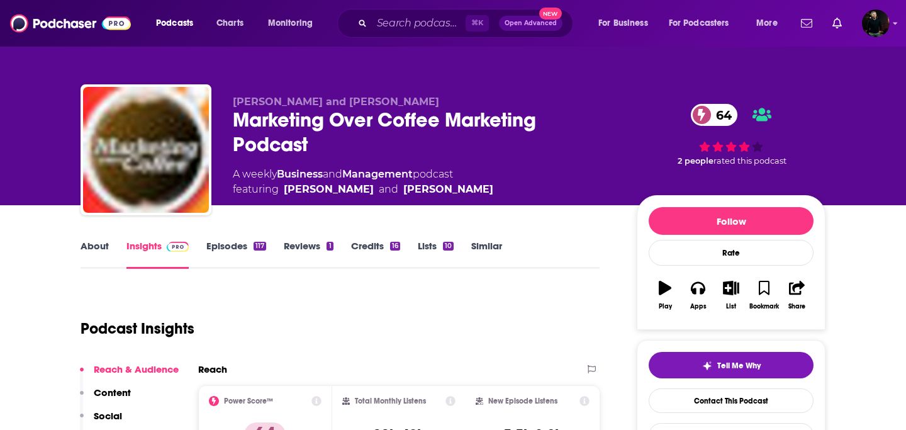
click at [206, 240] on link "Episodes 117" at bounding box center [236, 254] width 60 height 29
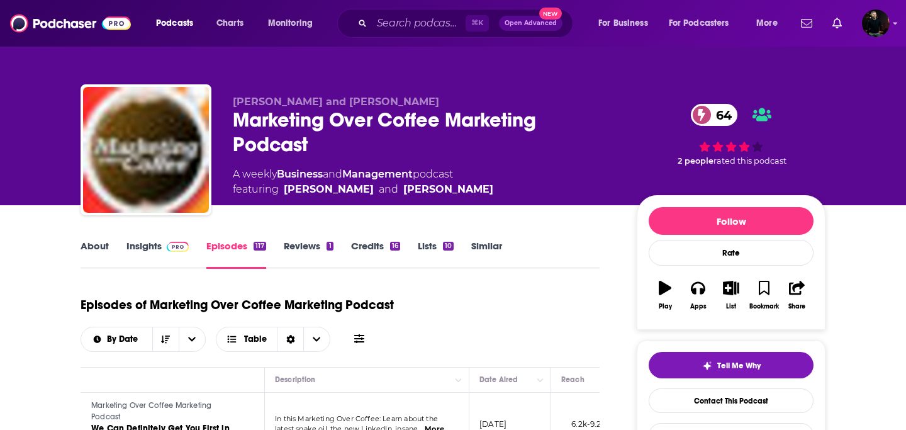
click at [145, 254] on link "Insights" at bounding box center [158, 254] width 62 height 29
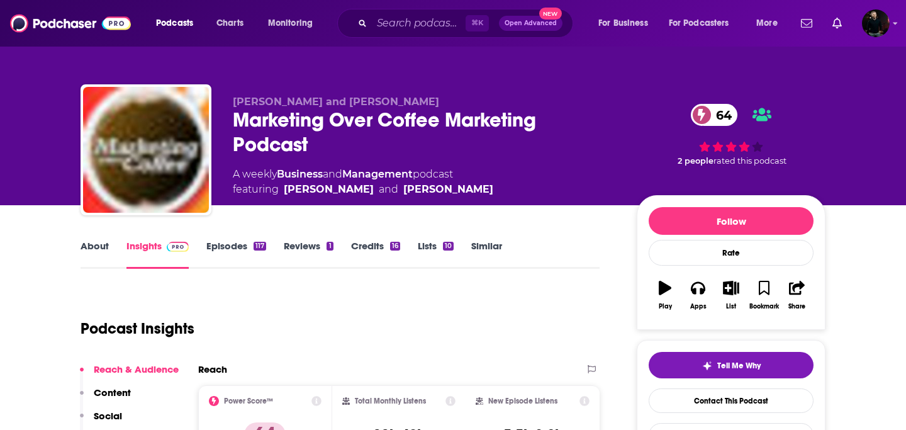
click at [234, 251] on link "Episodes 117" at bounding box center [236, 254] width 60 height 29
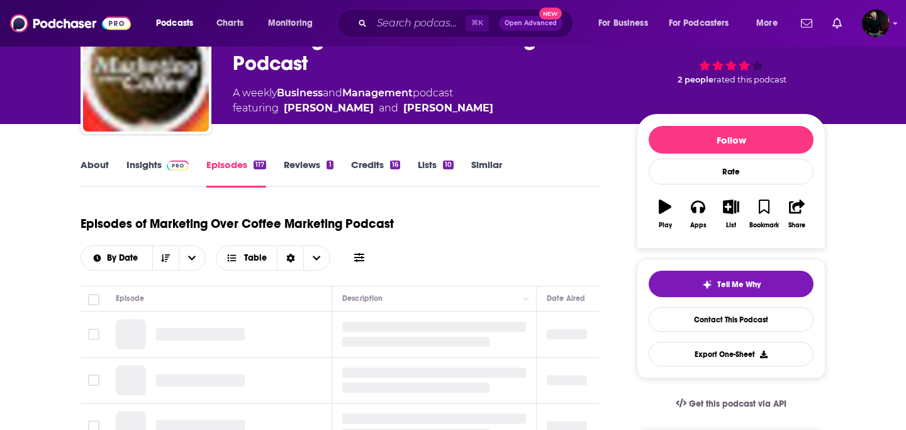
scroll to position [107, 0]
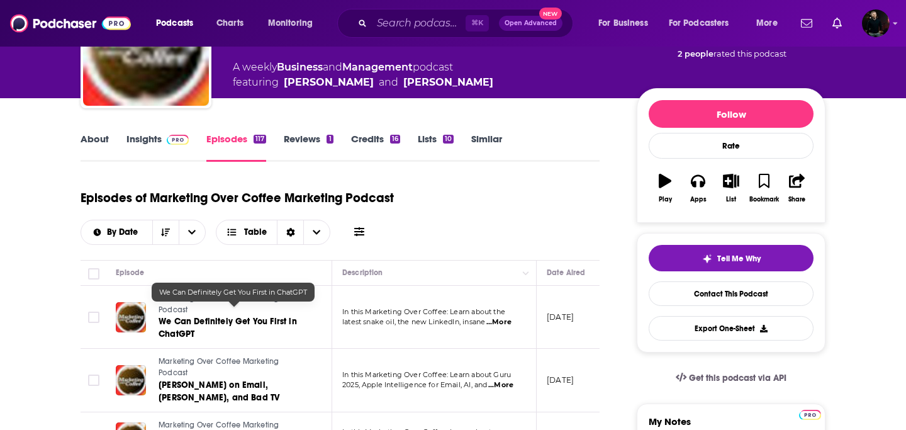
click at [172, 316] on span "We Can Definitely Get You First in ChatGPT" at bounding box center [228, 327] width 138 height 23
